Goal: Information Seeking & Learning: Check status

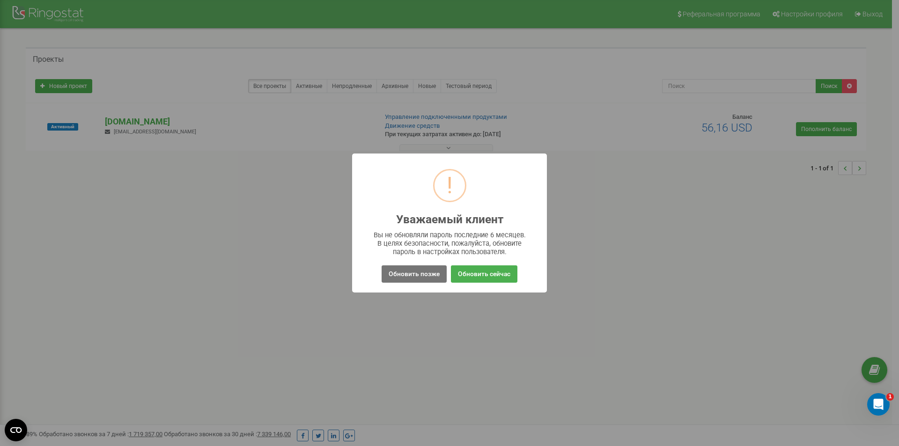
click at [874, 106] on div "! Уважаемый клиент × Вы не обновляли пароль последние 6 месяцев. В целях безопа…" at bounding box center [449, 223] width 899 height 446
click at [713, 78] on div "! Уважаемый клиент × Вы не обновляли пароль последние 6 месяцев. В целях безопа…" at bounding box center [449, 223] width 899 height 446
click at [741, 87] on div "! Уважаемый клиент × Вы не обновляли пароль последние 6 месяцев. В целях безопа…" at bounding box center [449, 223] width 899 height 446
drag, startPoint x: 493, startPoint y: 275, endPoint x: 516, endPoint y: 269, distance: 23.7
click at [494, 273] on button "Обновить сейчас" at bounding box center [484, 274] width 67 height 17
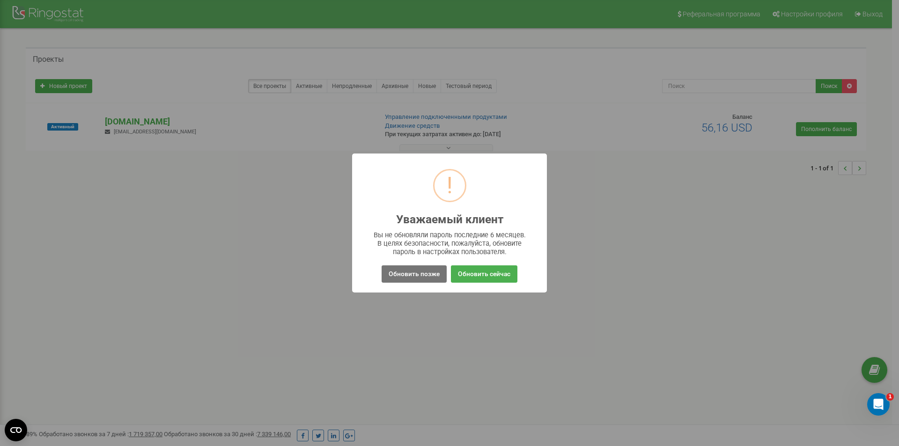
drag, startPoint x: 494, startPoint y: 273, endPoint x: 400, endPoint y: 284, distance: 94.3
click at [399, 288] on div "! Уважаемый клиент × Вы не обновляли пароль последние 6 месяцев. В целях безопа…" at bounding box center [449, 223] width 195 height 139
click at [413, 270] on button "Обновить позже" at bounding box center [414, 274] width 65 height 17
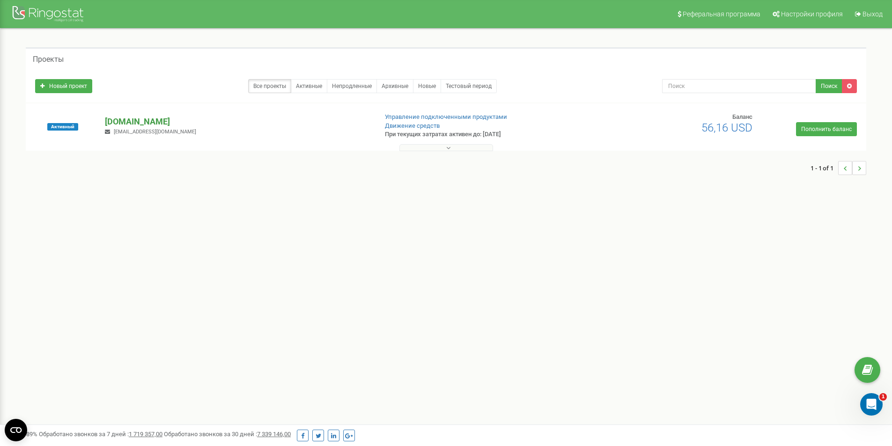
click at [134, 122] on p "[DOMAIN_NAME]" at bounding box center [237, 122] width 265 height 12
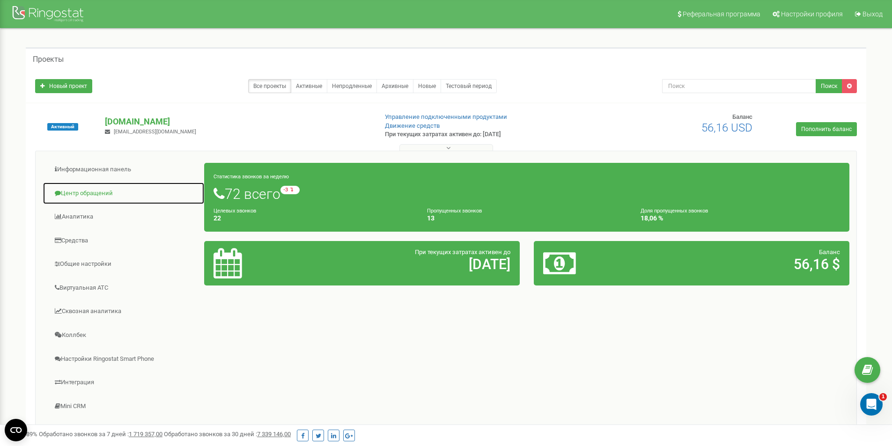
click at [104, 191] on link "Центр обращений" at bounding box center [124, 193] width 162 height 23
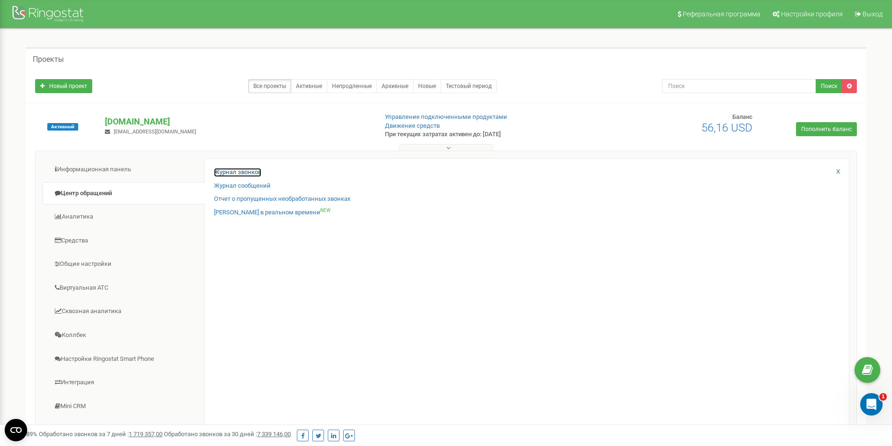
click at [235, 174] on link "Журнал звонков" at bounding box center [237, 172] width 47 height 9
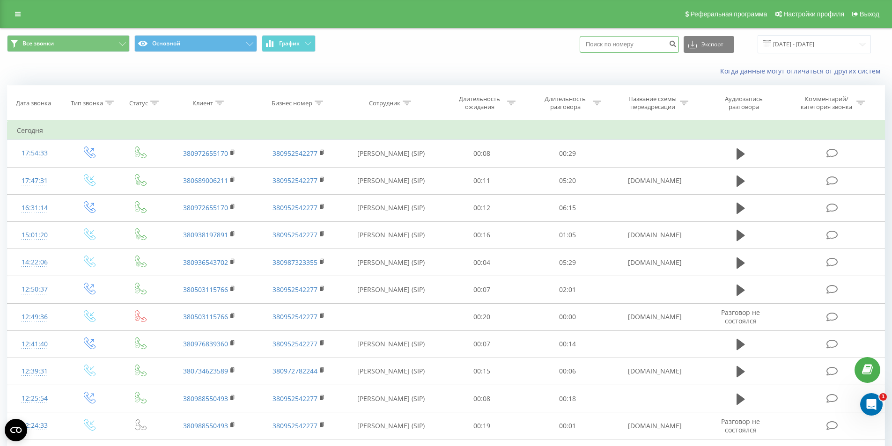
click at [634, 44] on input at bounding box center [629, 44] width 99 height 17
paste input "[PHONE_NUMBER]"
type input "[PHONE_NUMBER]"
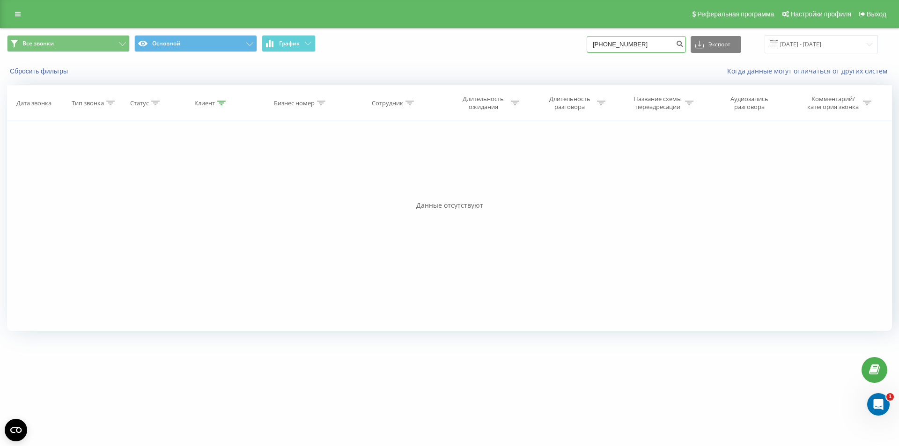
click at [621, 41] on input "+380668107798" at bounding box center [636, 44] width 99 height 17
drag, startPoint x: 614, startPoint y: 45, endPoint x: 562, endPoint y: 41, distance: 51.2
click at [563, 49] on div "Все звонки Основной График +380668107798 Экспорт .csv .xls .xlsx 19.05.2025 - 1…" at bounding box center [449, 44] width 885 height 18
type input "0668107798"
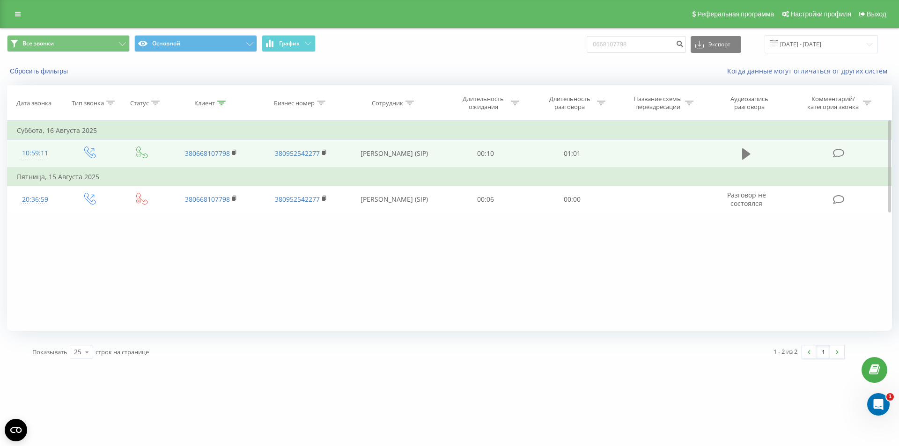
click at [743, 156] on icon at bounding box center [746, 153] width 8 height 11
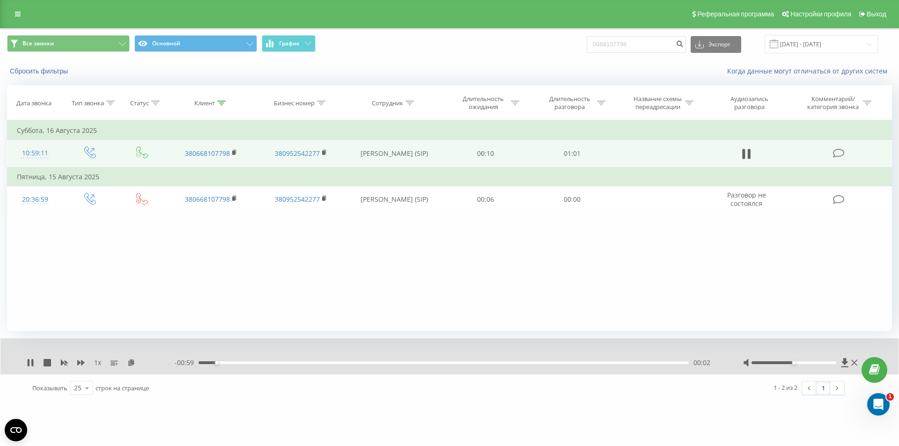
click at [333, 365] on div "- 00:59 00:02 00:02" at bounding box center [447, 362] width 545 height 9
click at [341, 362] on div "00:02" at bounding box center [444, 363] width 490 height 3
